Goal: Information Seeking & Learning: Learn about a topic

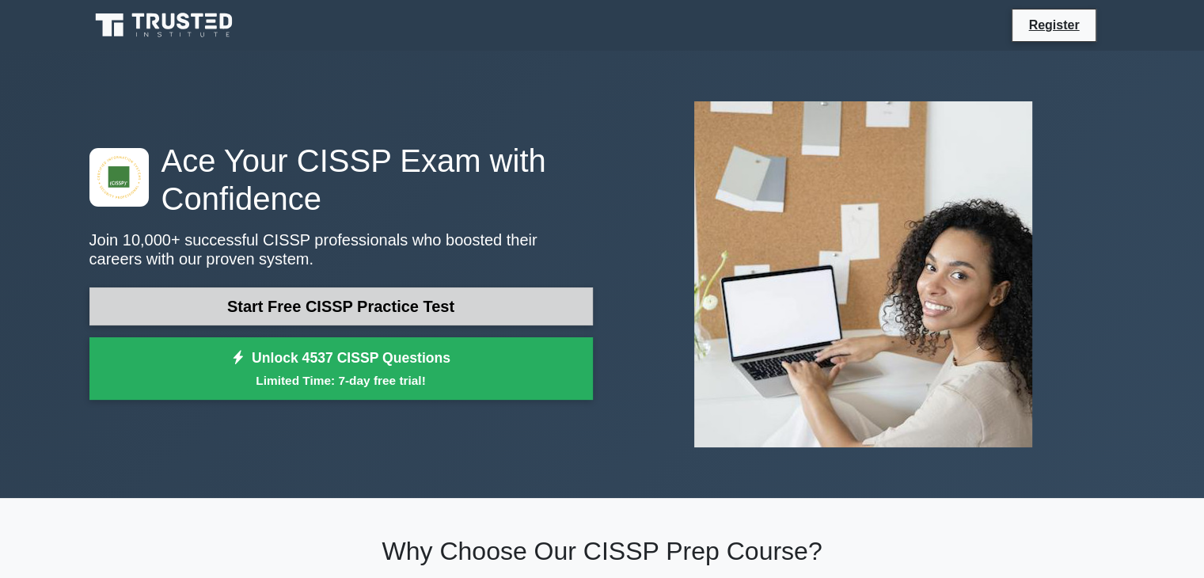
click at [299, 302] on link "Start Free CISSP Practice Test" at bounding box center [340, 306] width 503 height 38
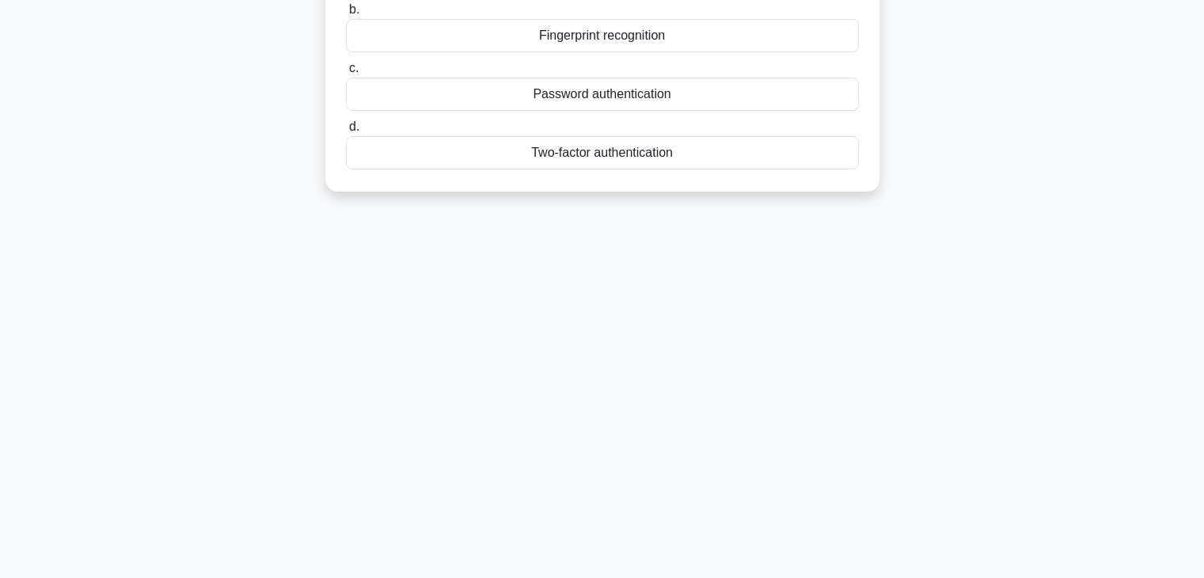
scroll to position [278, 0]
